Goal: Find specific page/section: Find specific page/section

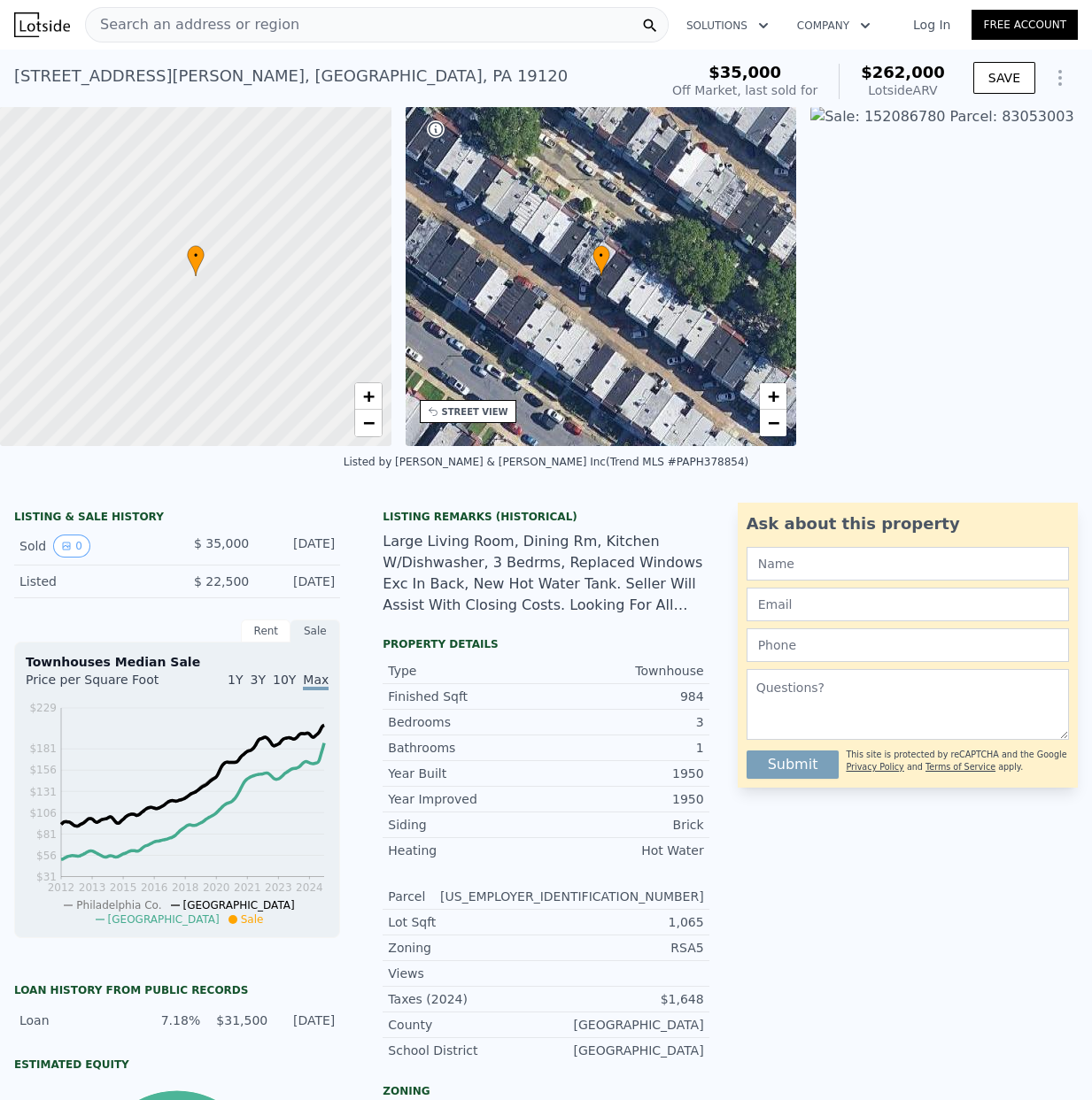
click at [131, 24] on span "Search an address or region" at bounding box center [192, 24] width 213 height 21
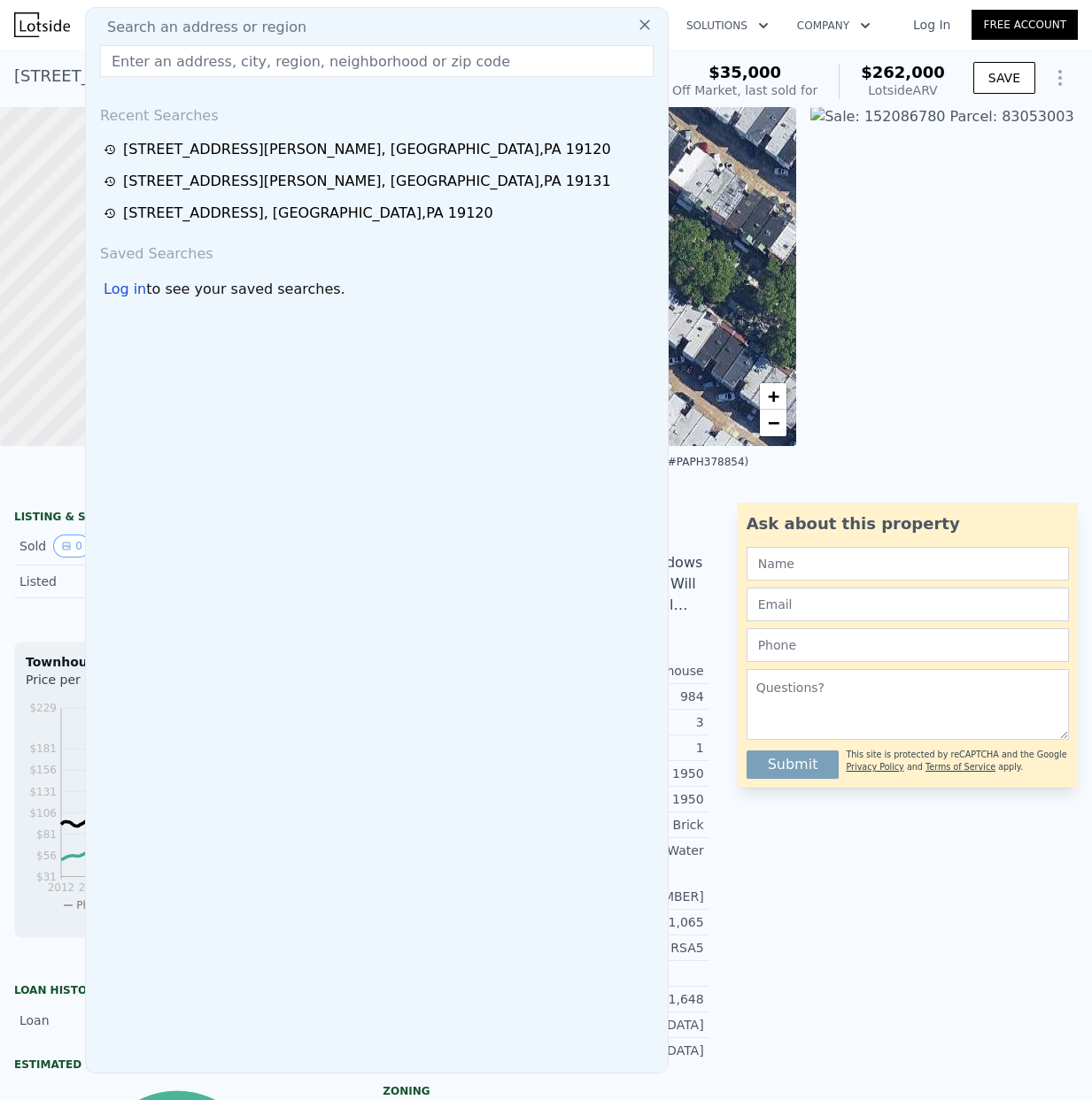
click at [127, 61] on input "text" at bounding box center [377, 61] width 553 height 32
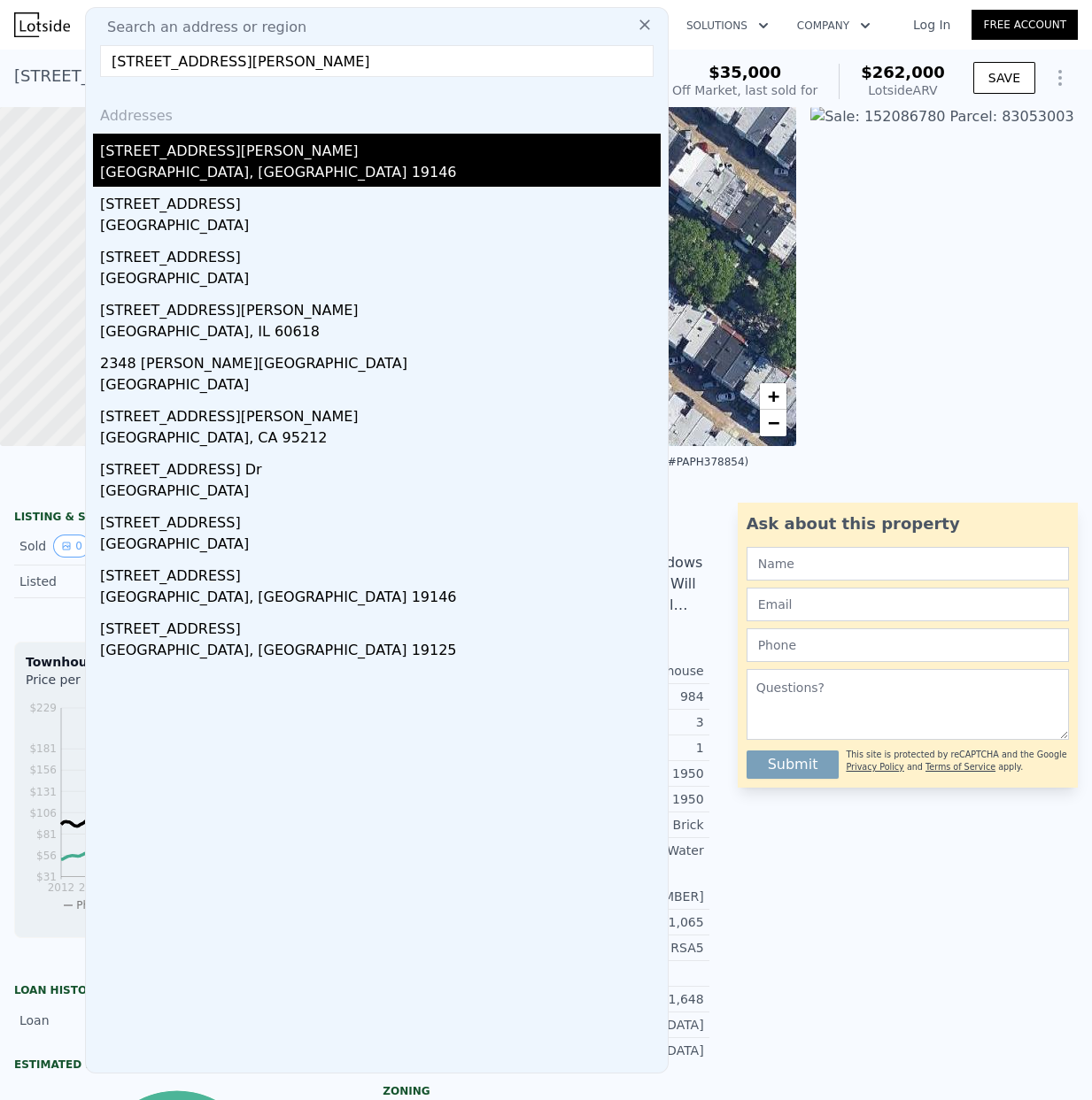
type input "[STREET_ADDRESS][PERSON_NAME]"
click at [153, 159] on div "[STREET_ADDRESS][PERSON_NAME]" at bounding box center [380, 148] width 561 height 28
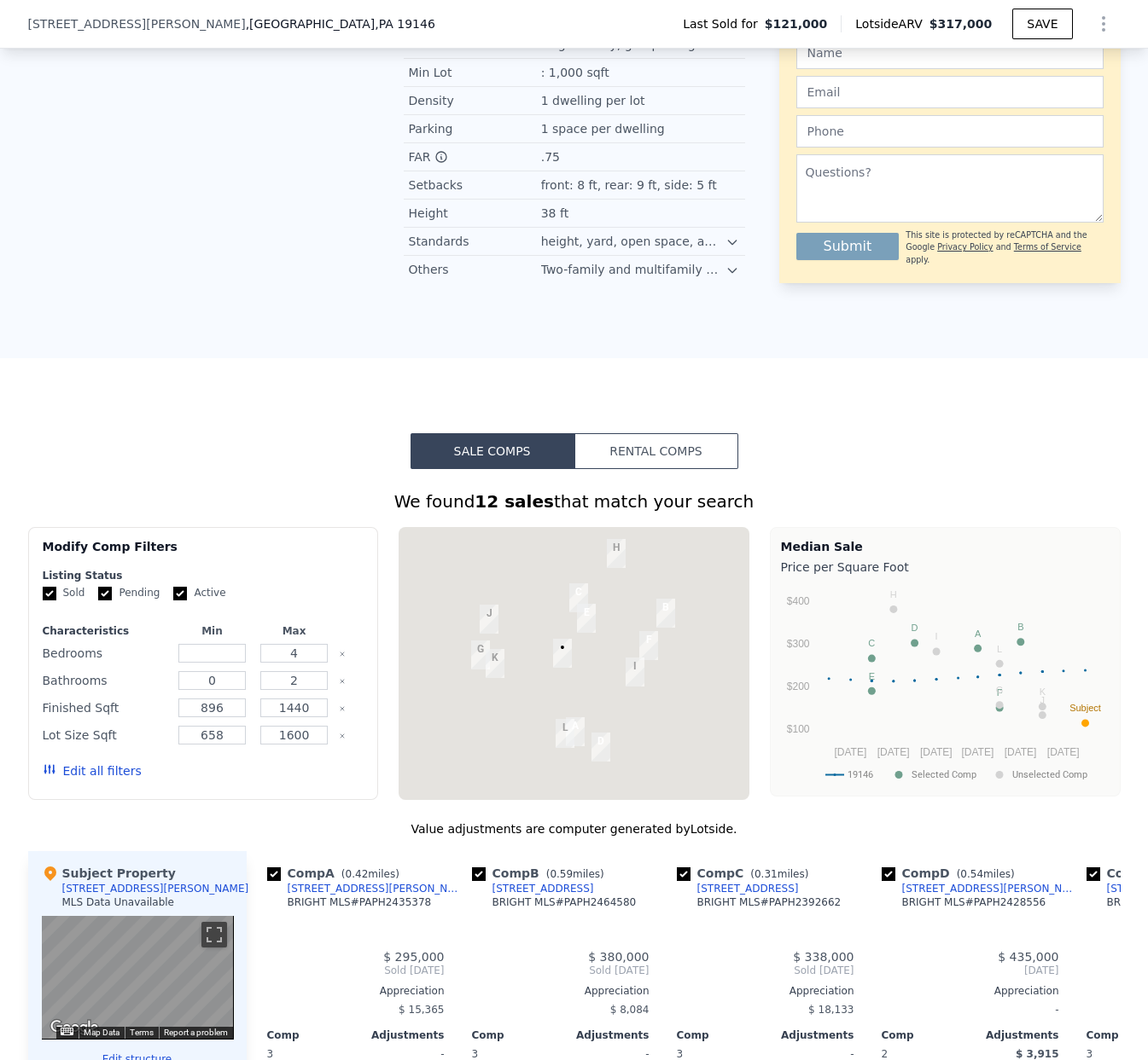
scroll to position [1006, 0]
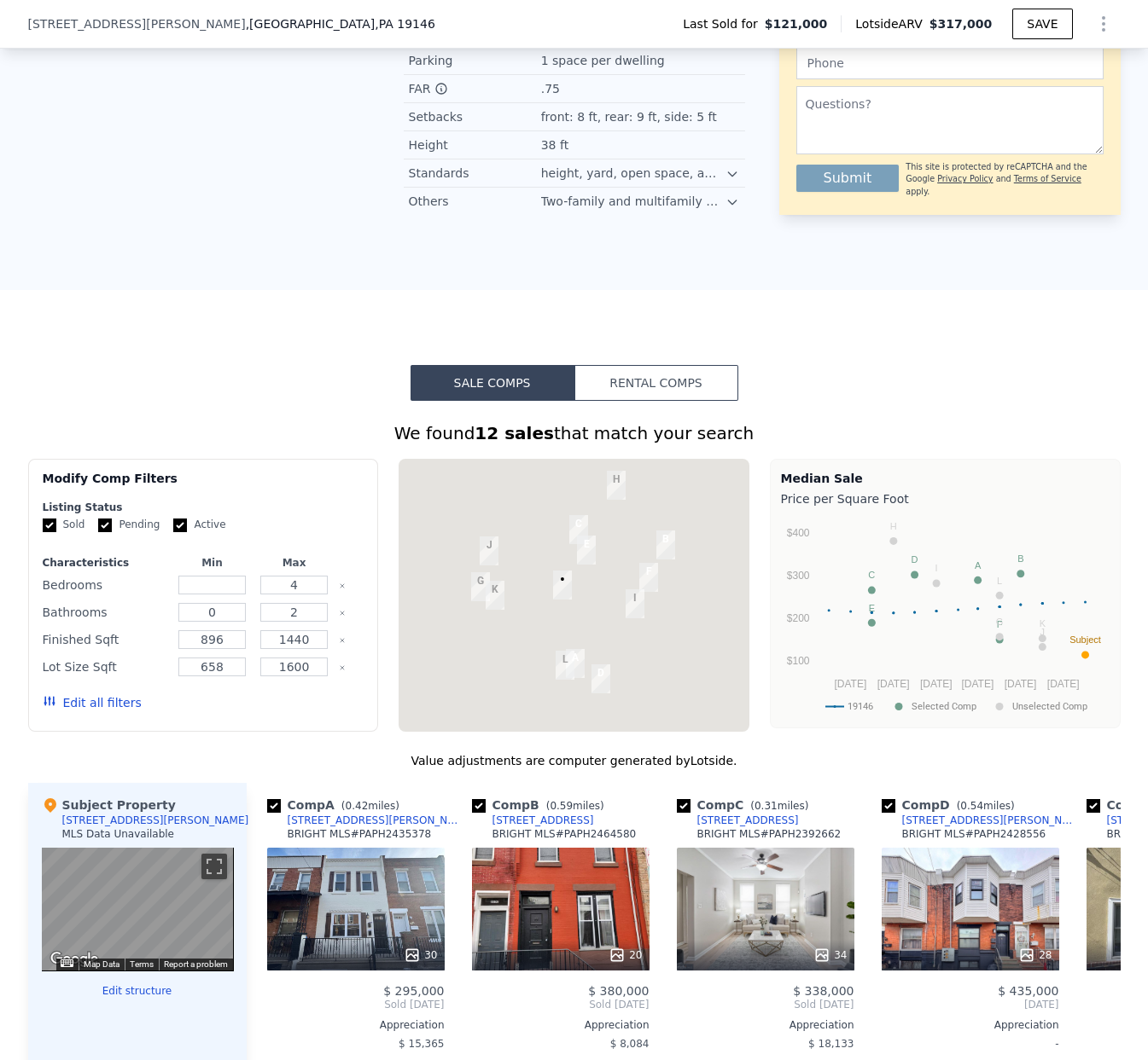
click at [525, 583] on div at bounding box center [574, 595] width 350 height 273
click at [527, 571] on div at bounding box center [574, 595] width 350 height 273
click at [531, 555] on div at bounding box center [574, 595] width 350 height 273
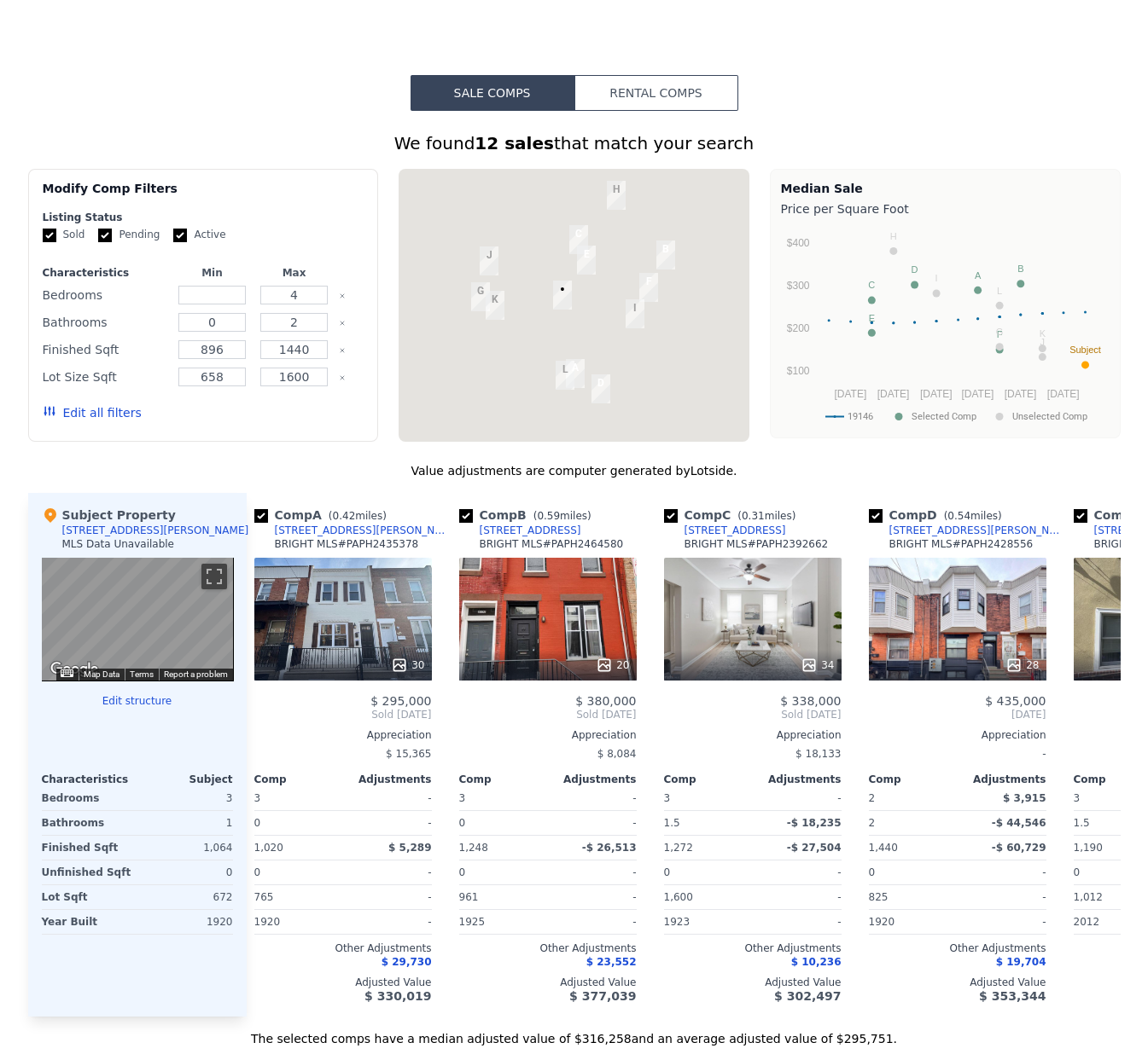
scroll to position [0, 0]
